Goal: Navigation & Orientation: Understand site structure

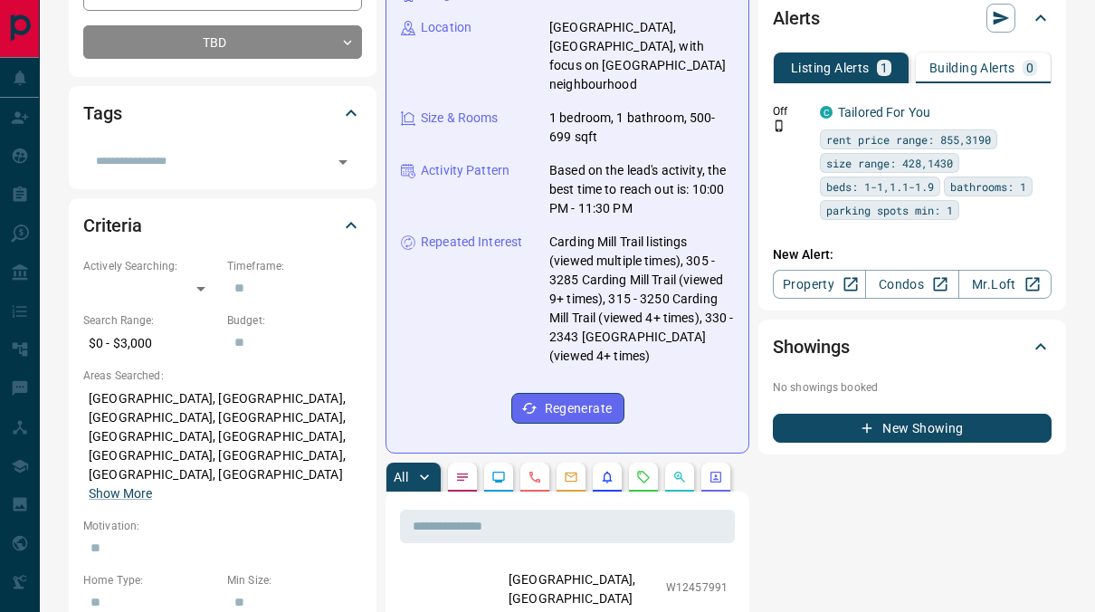
scroll to position [272, 0]
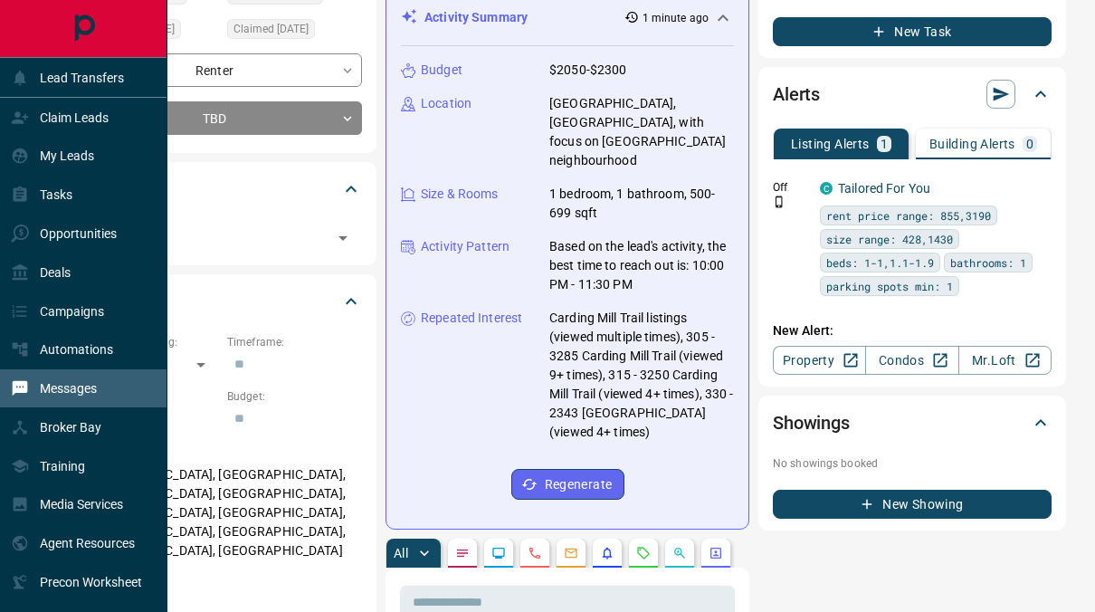
click at [109, 382] on div "Messages" at bounding box center [83, 388] width 167 height 39
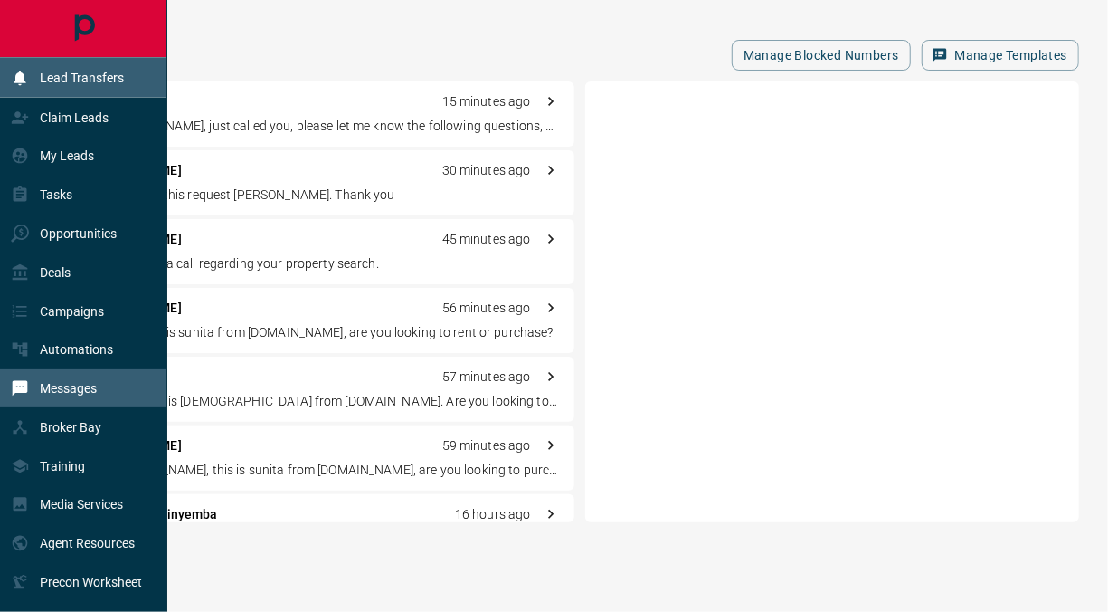
click at [108, 71] on p "Lead Transfers" at bounding box center [82, 78] width 84 height 14
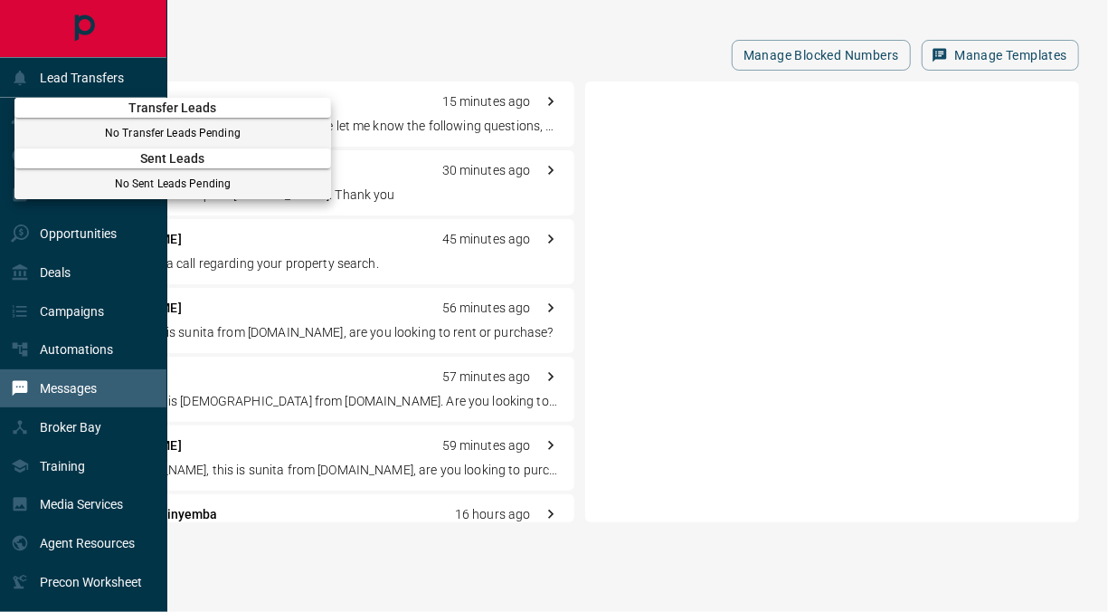
click at [408, 25] on div at bounding box center [554, 306] width 1108 height 612
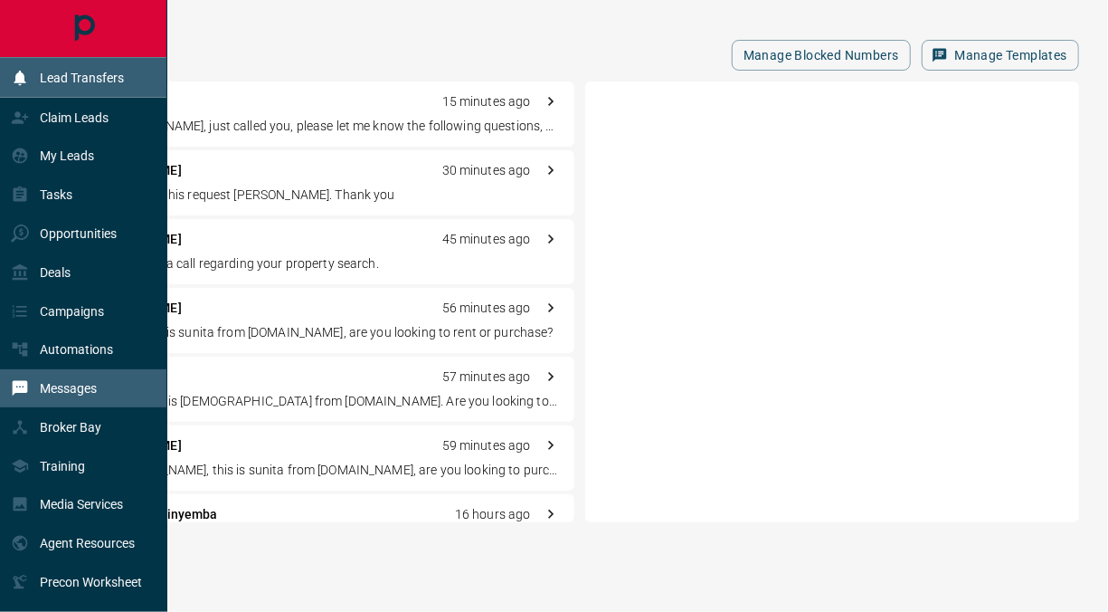
click at [136, 96] on div "Lead Transfers" at bounding box center [83, 77] width 167 height 39
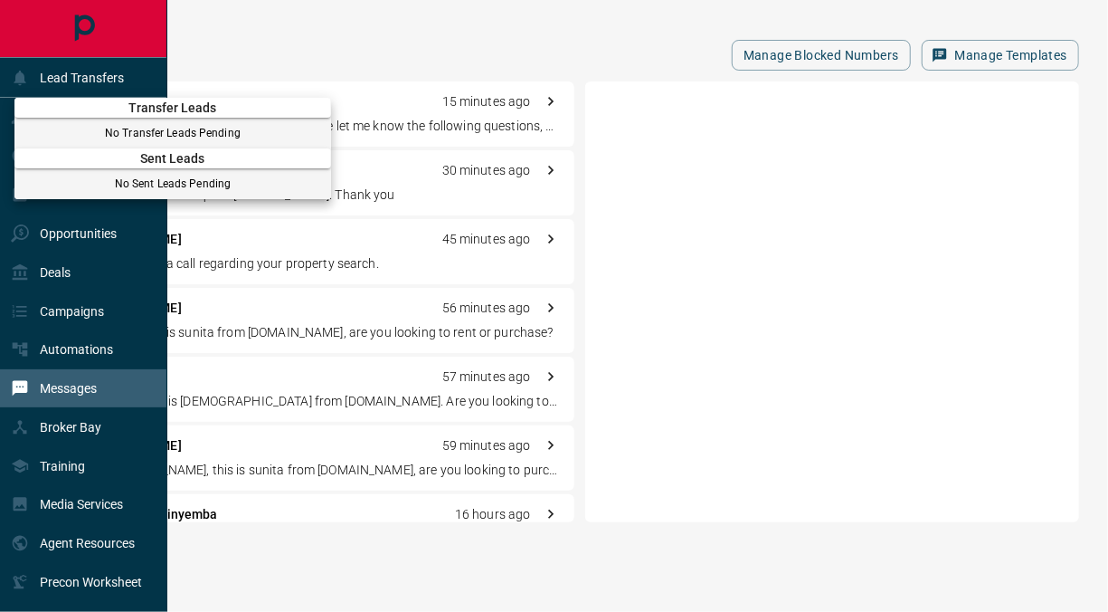
click at [81, 85] on div at bounding box center [554, 306] width 1108 height 612
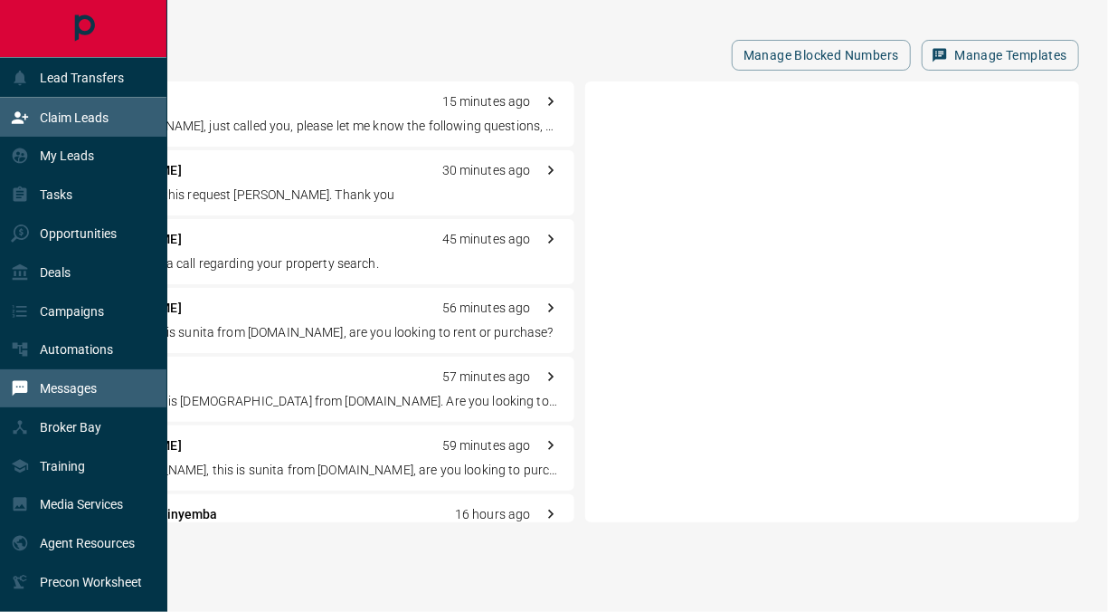
click at [92, 119] on p "Claim Leads" at bounding box center [74, 117] width 69 height 14
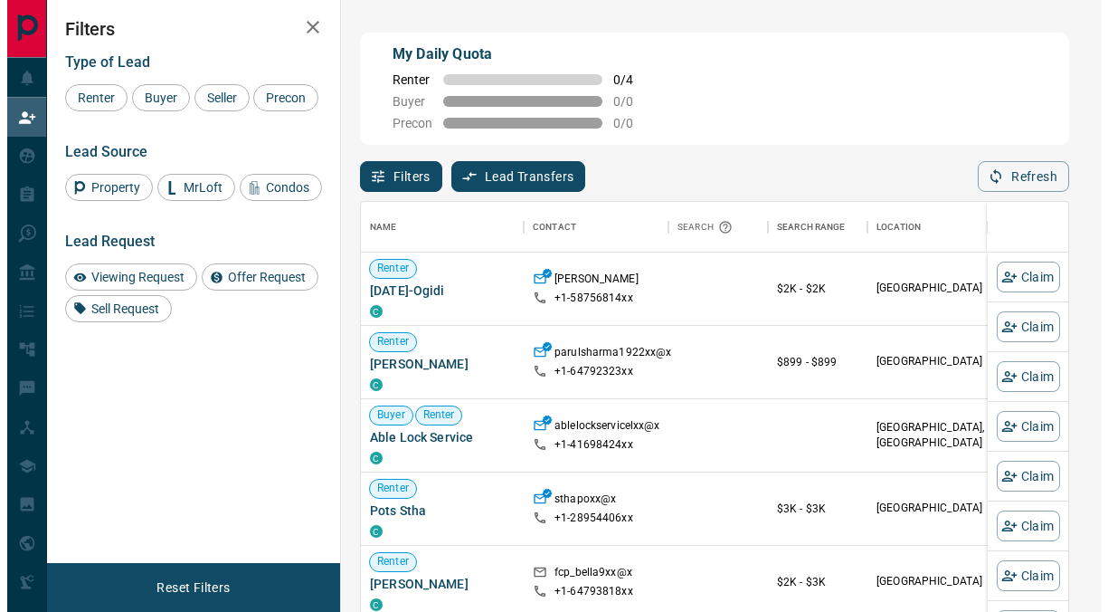
scroll to position [447, 694]
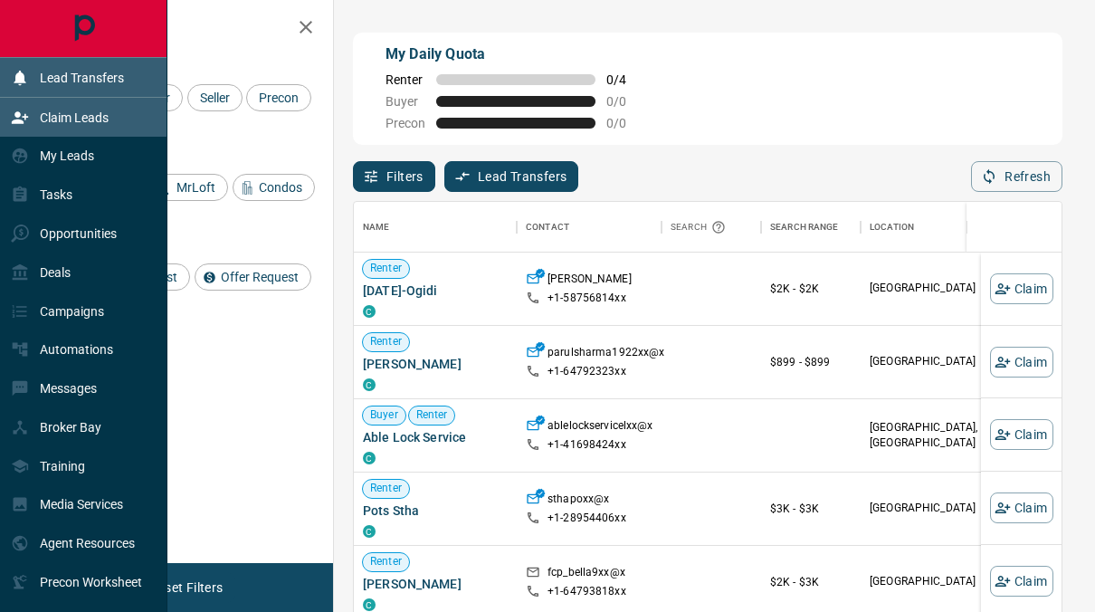
click at [39, 89] on div "Lead Transfers" at bounding box center [67, 77] width 113 height 30
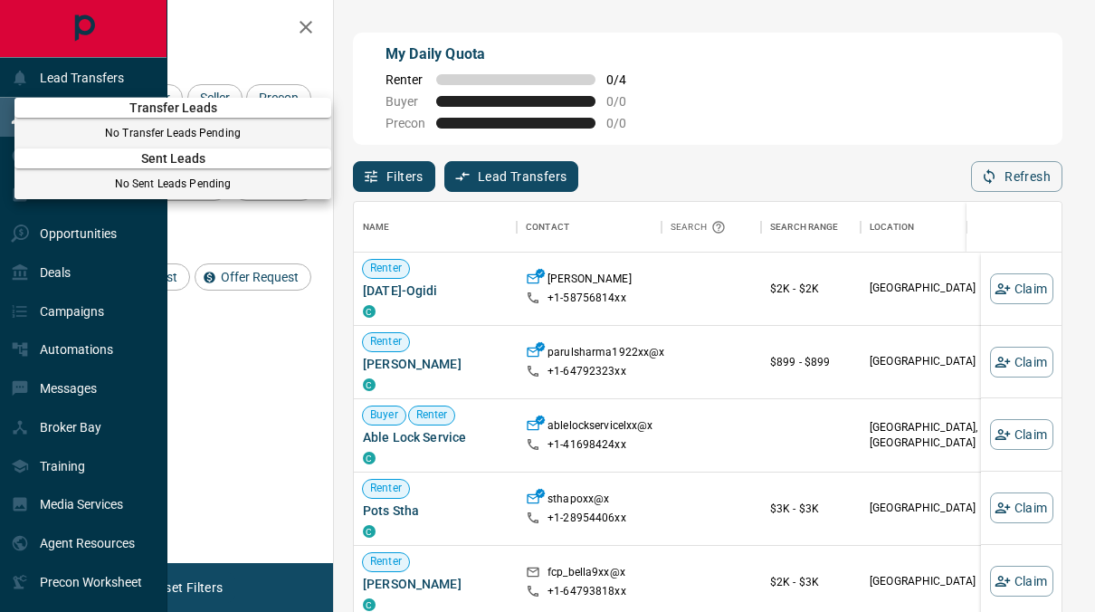
click at [84, 67] on div at bounding box center [547, 306] width 1095 height 612
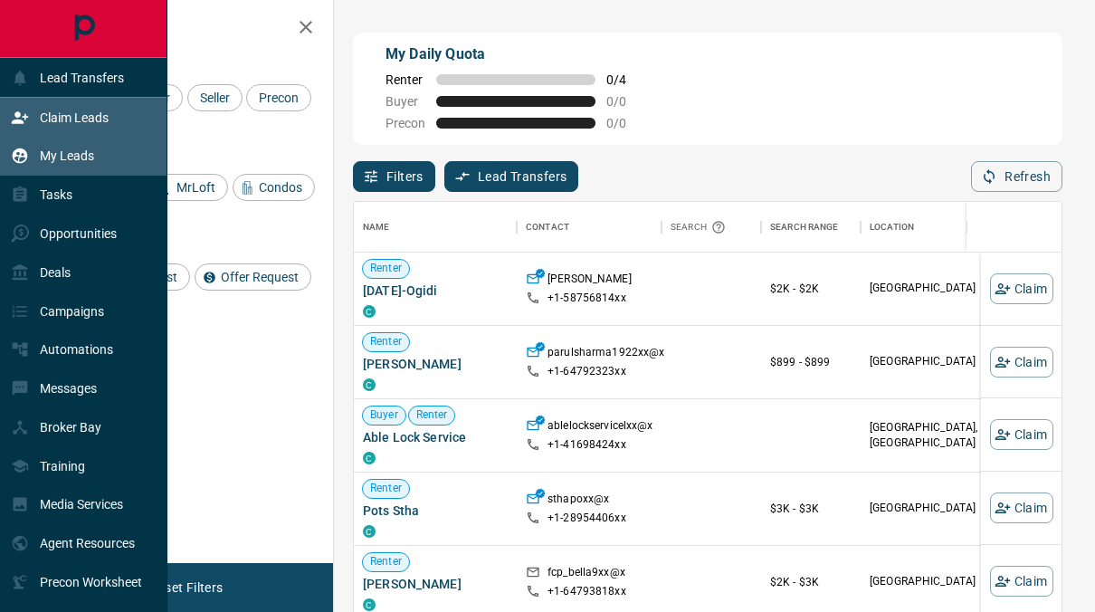
click at [109, 163] on div "My Leads" at bounding box center [83, 156] width 167 height 39
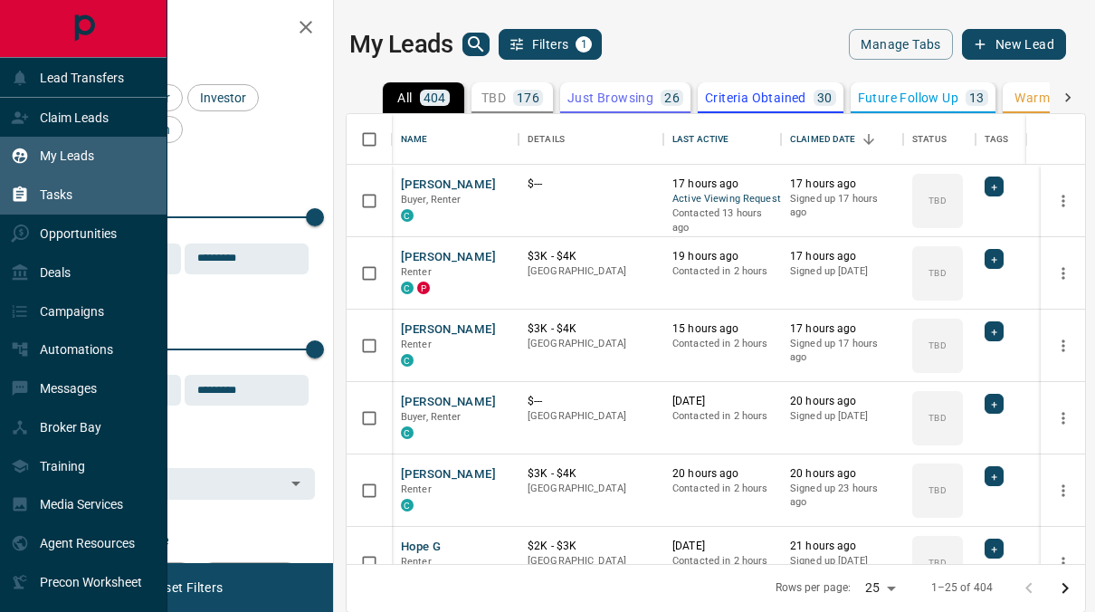
click at [81, 203] on div "Tasks" at bounding box center [83, 195] width 167 height 39
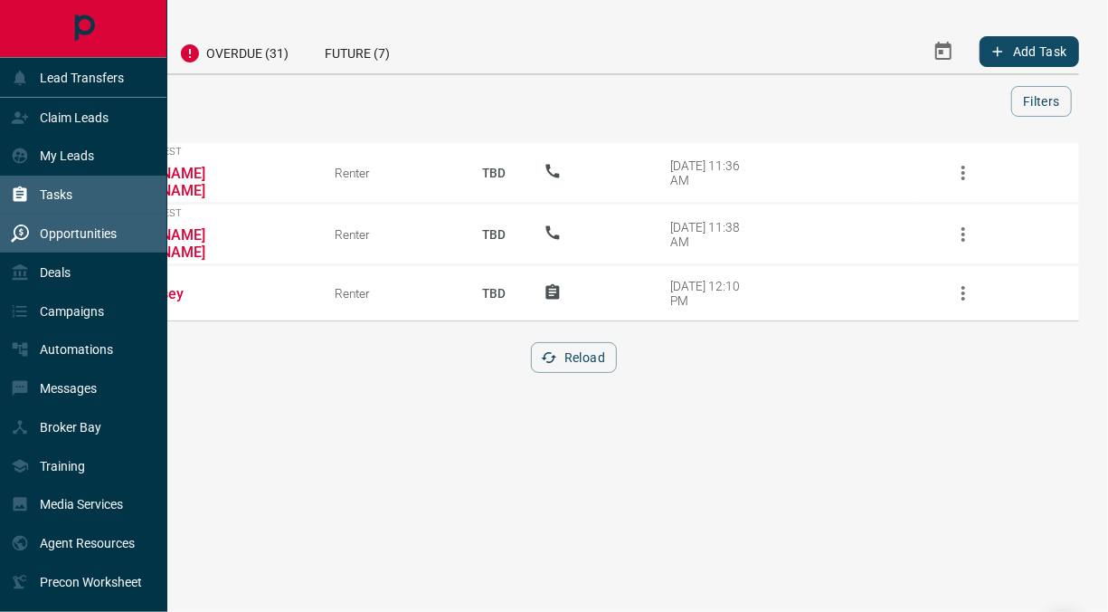
click at [83, 252] on div "Opportunities" at bounding box center [83, 233] width 167 height 39
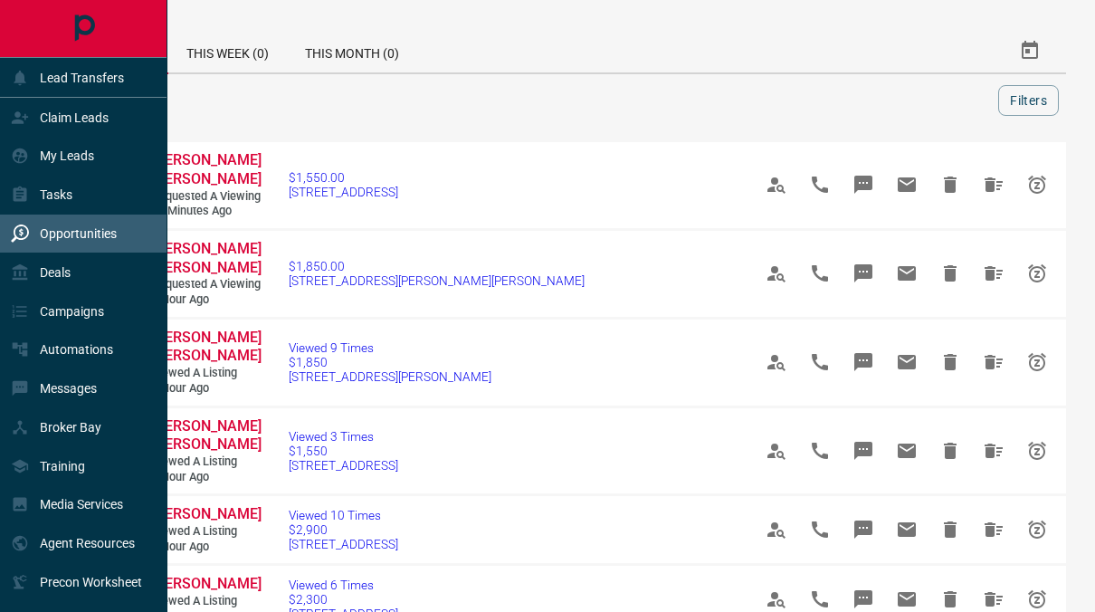
click at [74, 253] on div "Opportunities" at bounding box center [83, 233] width 167 height 39
click at [77, 262] on div "Deals" at bounding box center [83, 271] width 167 height 39
